Goal: Task Accomplishment & Management: Manage account settings

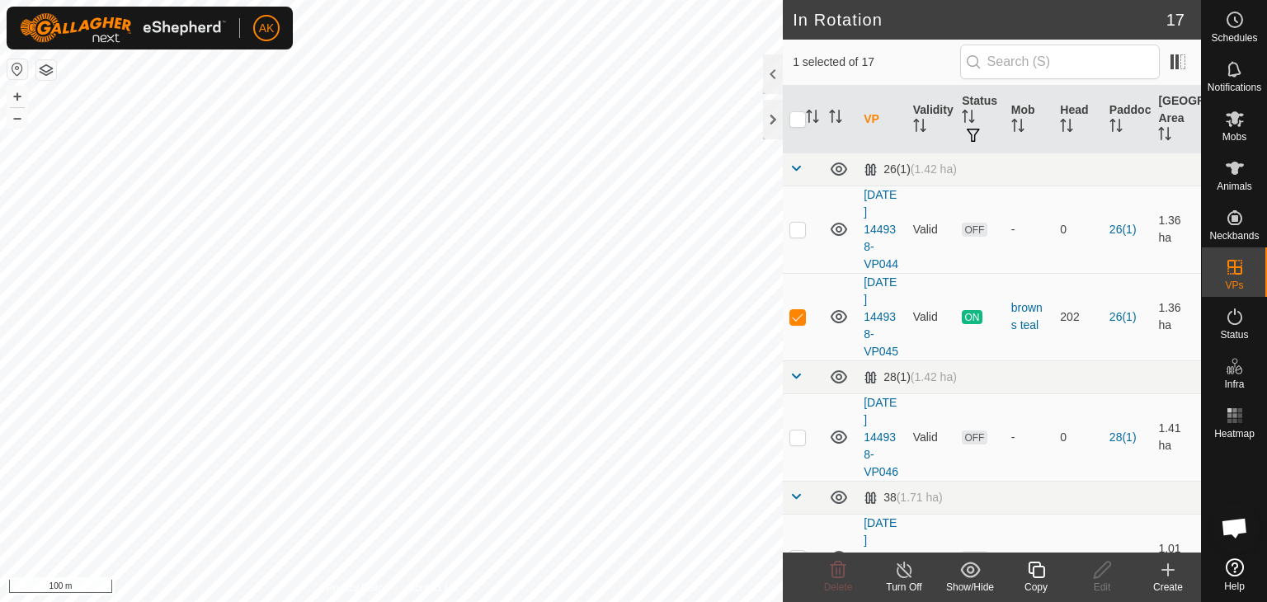
checkbox input "true"
checkbox input "false"
click at [832, 582] on span "Delete" at bounding box center [838, 588] width 29 height 12
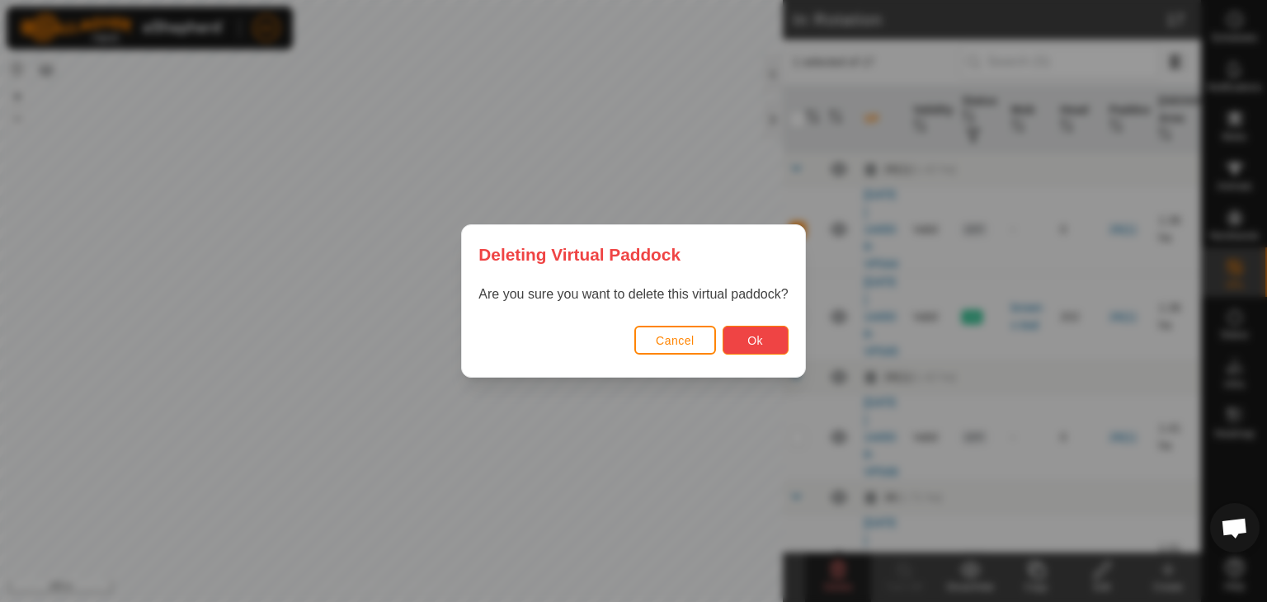
click at [756, 338] on span "Ok" at bounding box center [755, 340] width 16 height 13
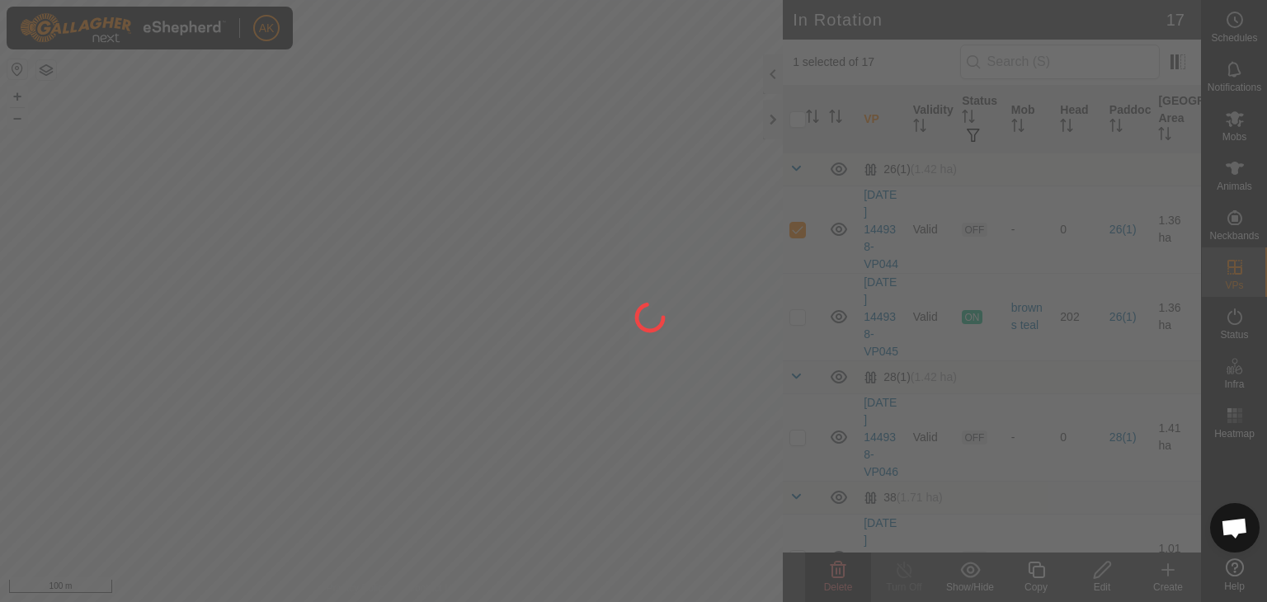
checkbox input "false"
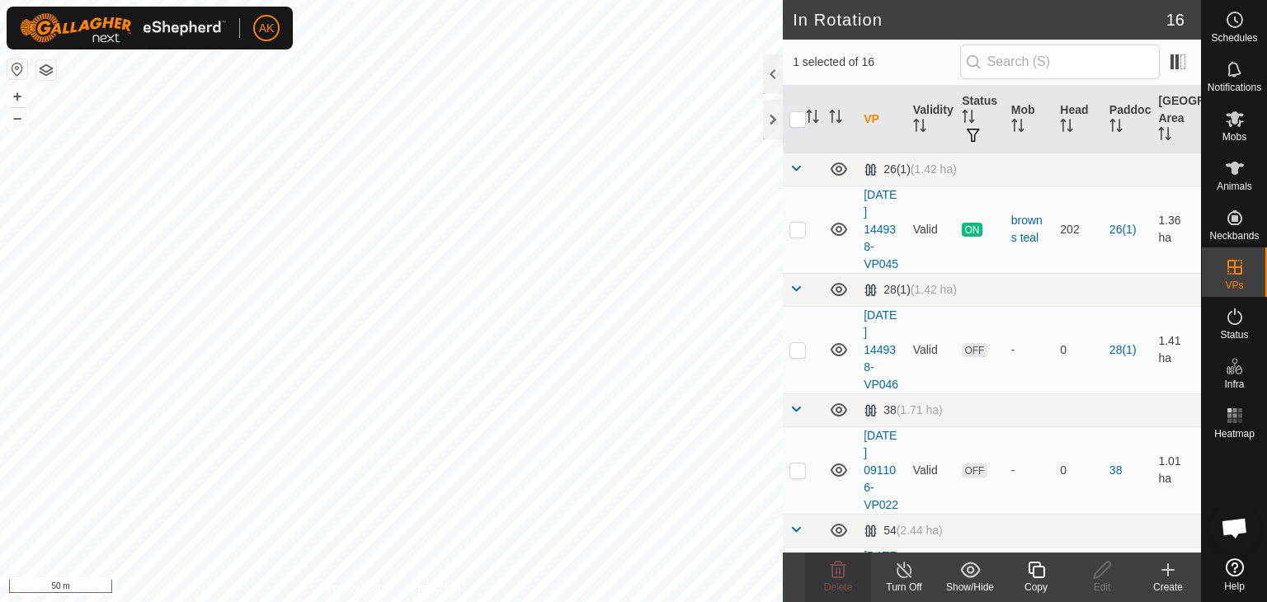
checkbox input "false"
click at [318, 313] on div "AK Schedules Notifications Mobs Animals Neckbands VPs Status Infra Heatmap Help…" at bounding box center [633, 301] width 1267 height 602
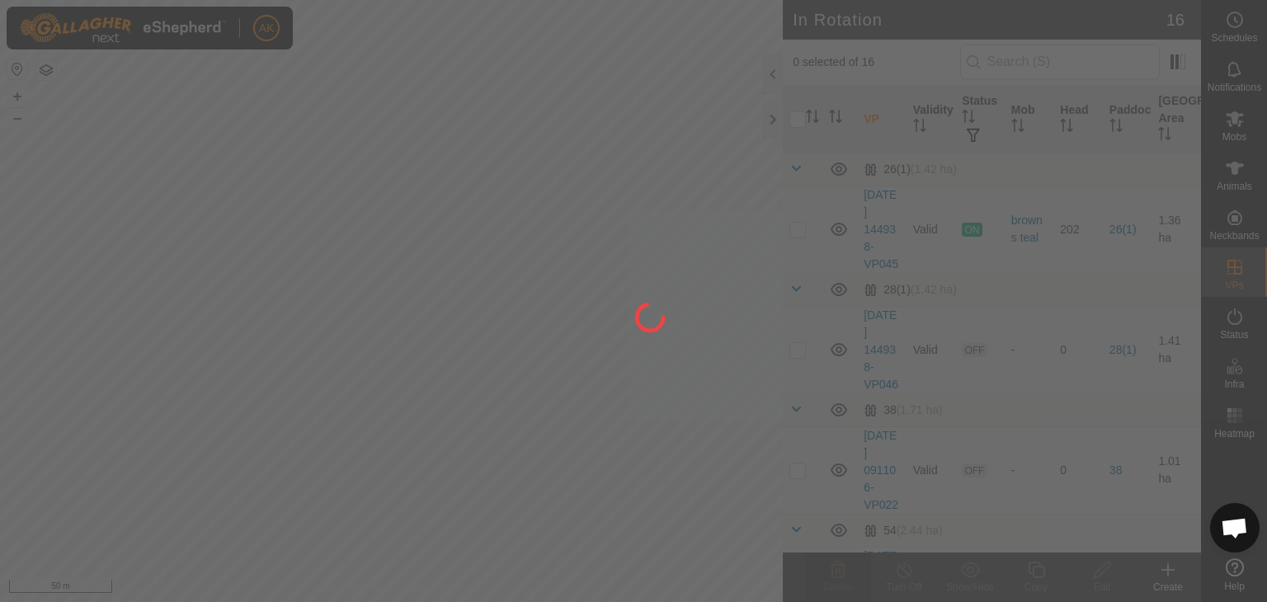
checkbox input "true"
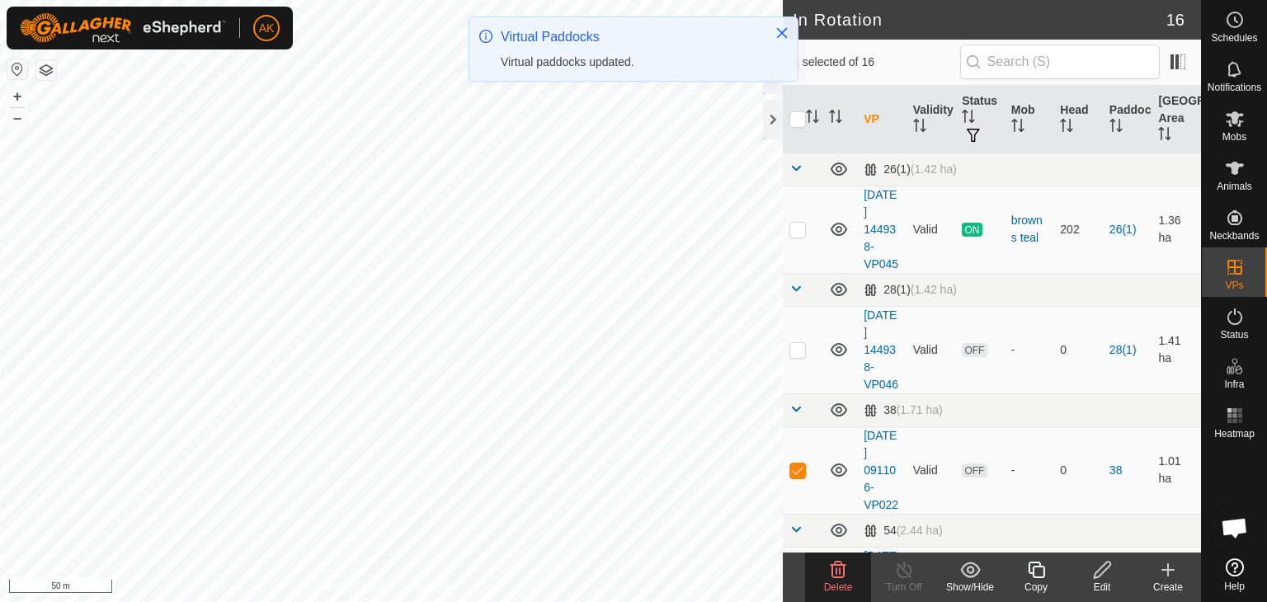
checkbox input "false"
click at [839, 576] on icon at bounding box center [839, 570] width 16 height 16
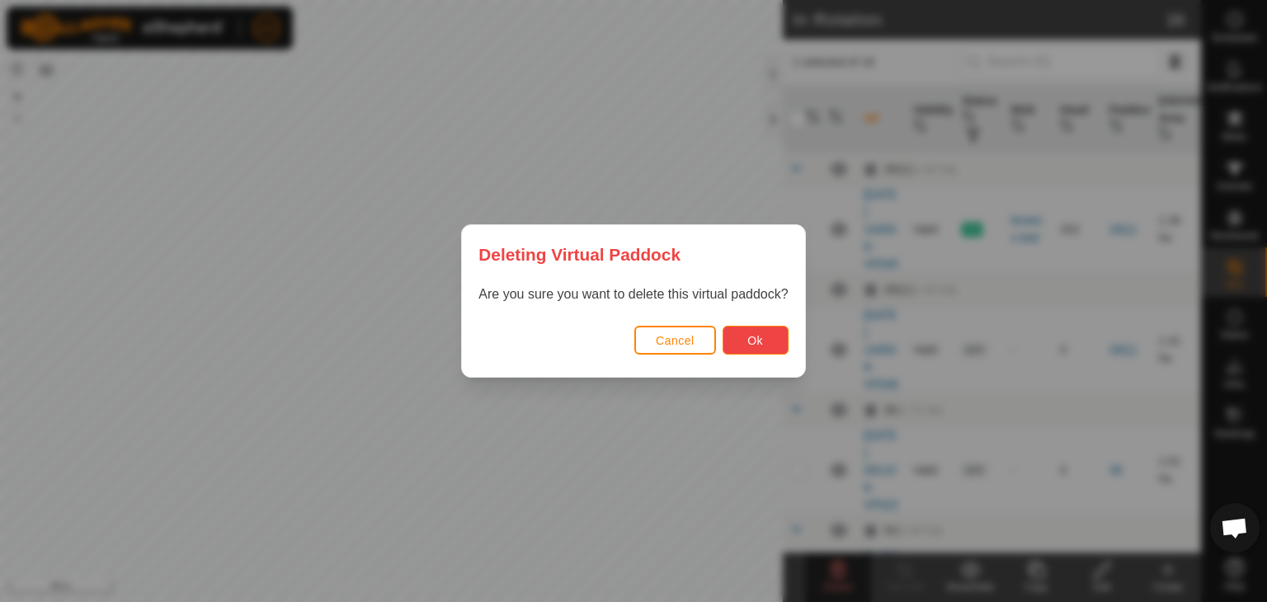
click at [765, 342] on button "Ok" at bounding box center [756, 340] width 66 height 29
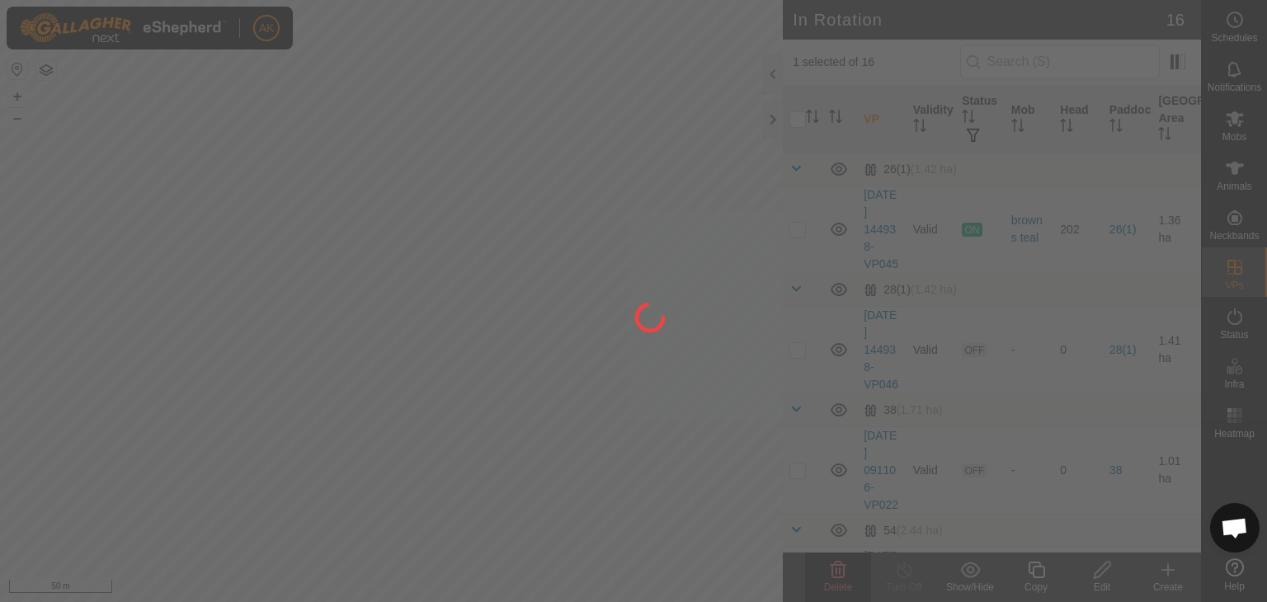
checkbox input "false"
drag, startPoint x: 606, startPoint y: 420, endPoint x: 271, endPoint y: 355, distance: 342.0
click at [271, 355] on div at bounding box center [633, 301] width 1267 height 602
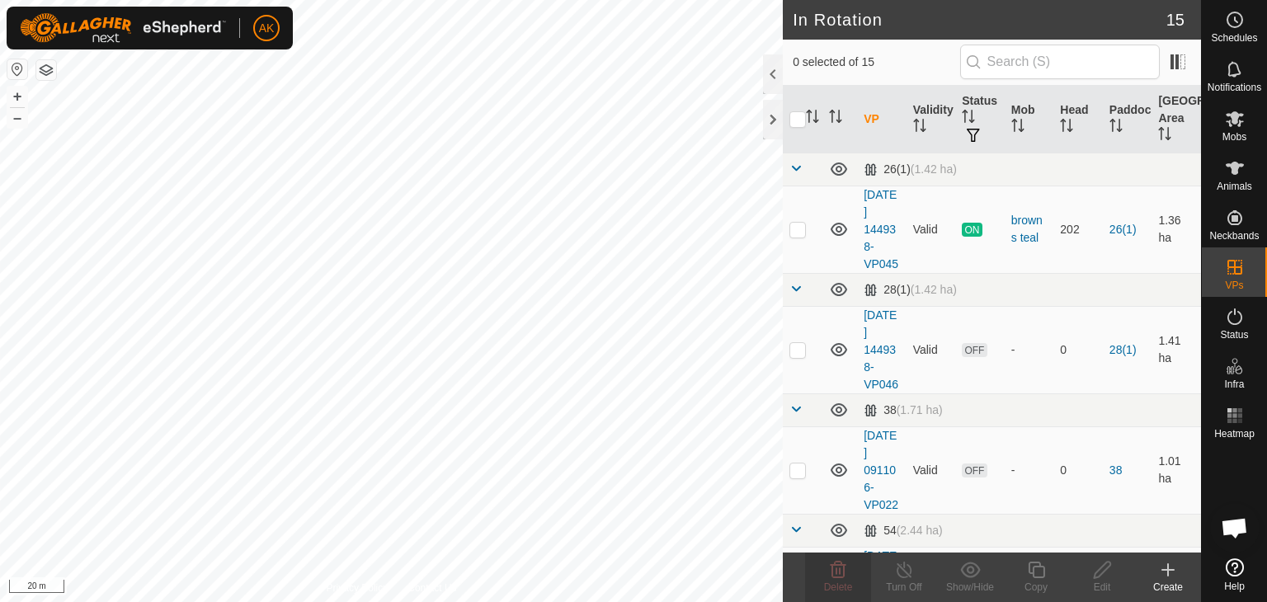
click at [731, 601] on html "AK Schedules Notifications Mobs Animals Neckbands VPs Status Infra Heatmap Help…" at bounding box center [633, 301] width 1267 height 602
click at [737, 601] on html "AK Schedules Notifications Mobs Animals Neckbands VPs Status Infra Heatmap Help…" at bounding box center [633, 301] width 1267 height 602
checkbox input "true"
click at [1036, 565] on icon at bounding box center [1036, 570] width 21 height 20
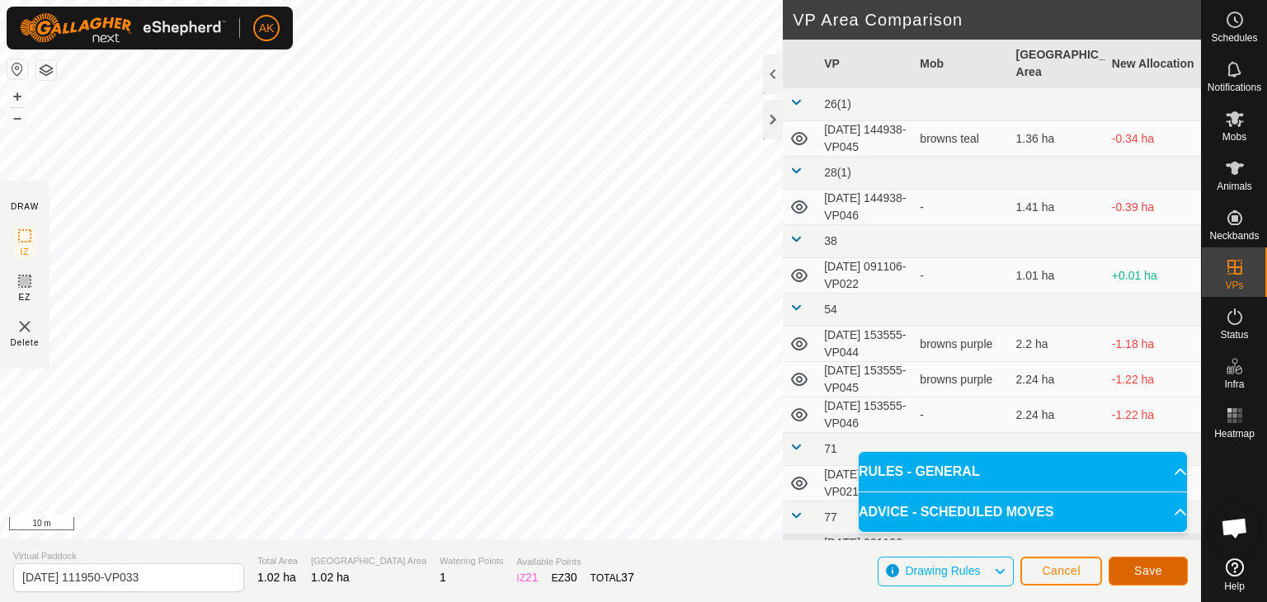
click at [1148, 567] on span "Save" at bounding box center [1148, 570] width 28 height 13
